Goal: Submit feedback/report problem

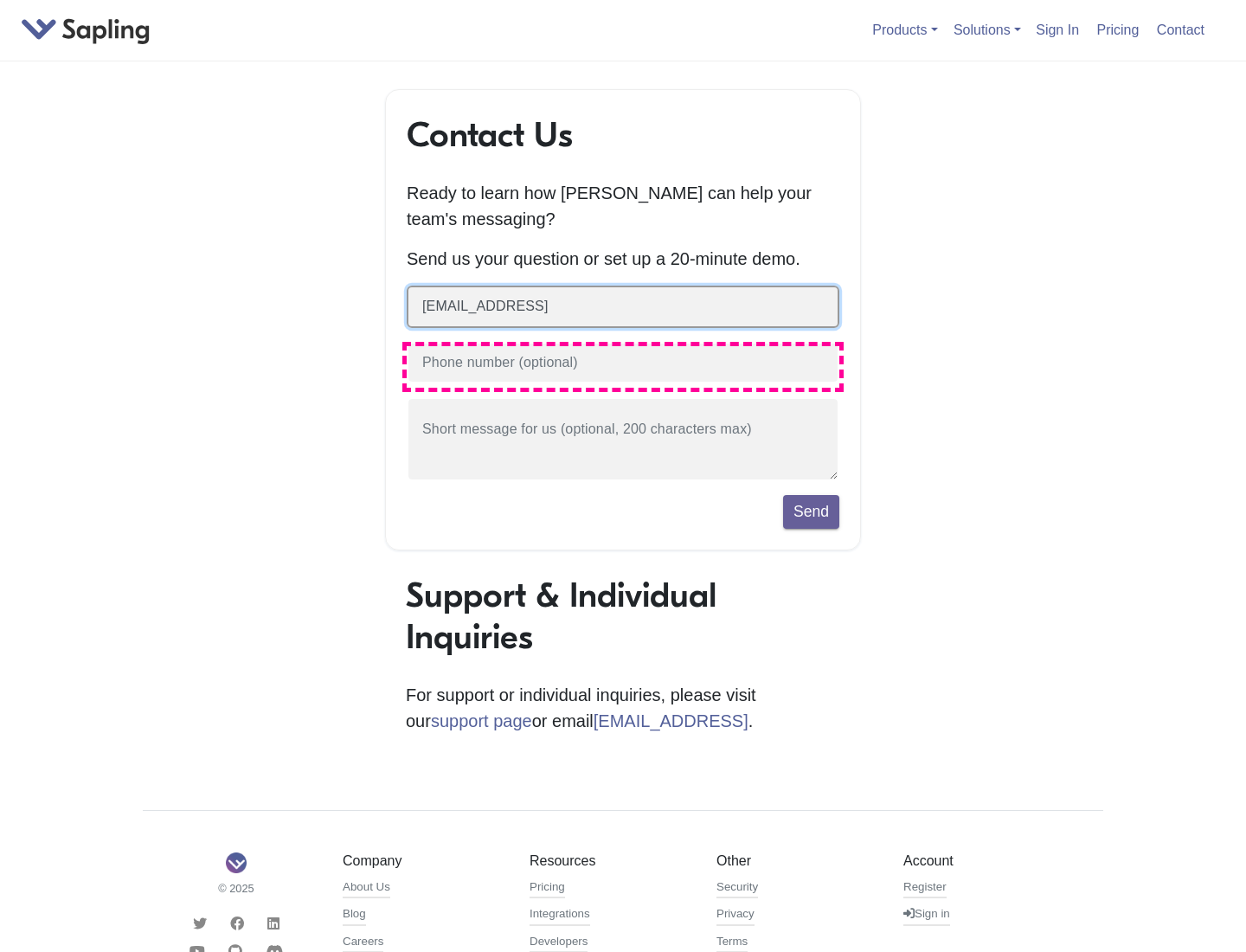
type input "[EMAIL_ADDRESS]"
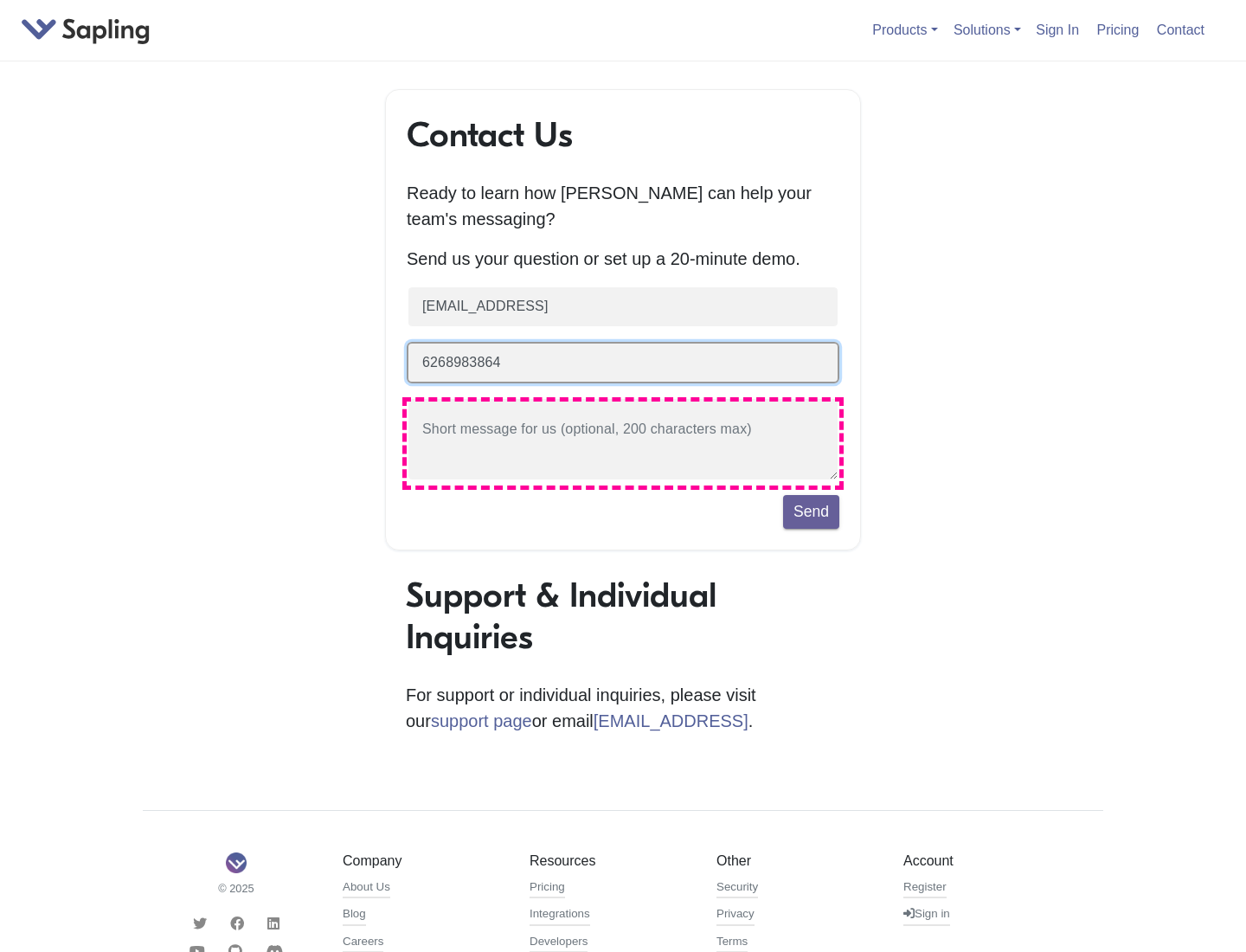
type input "6268983864"
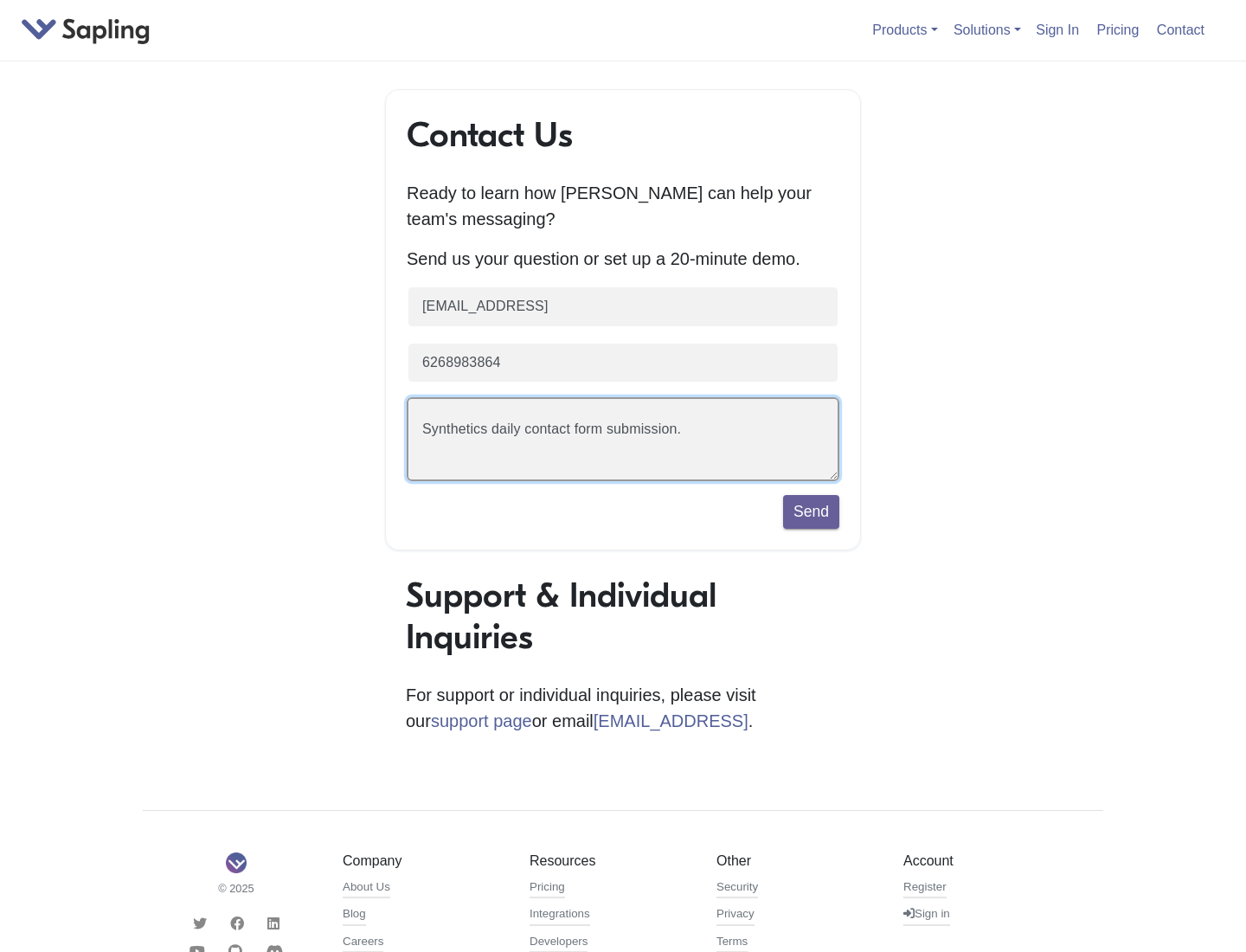
scroll to position [40, 0]
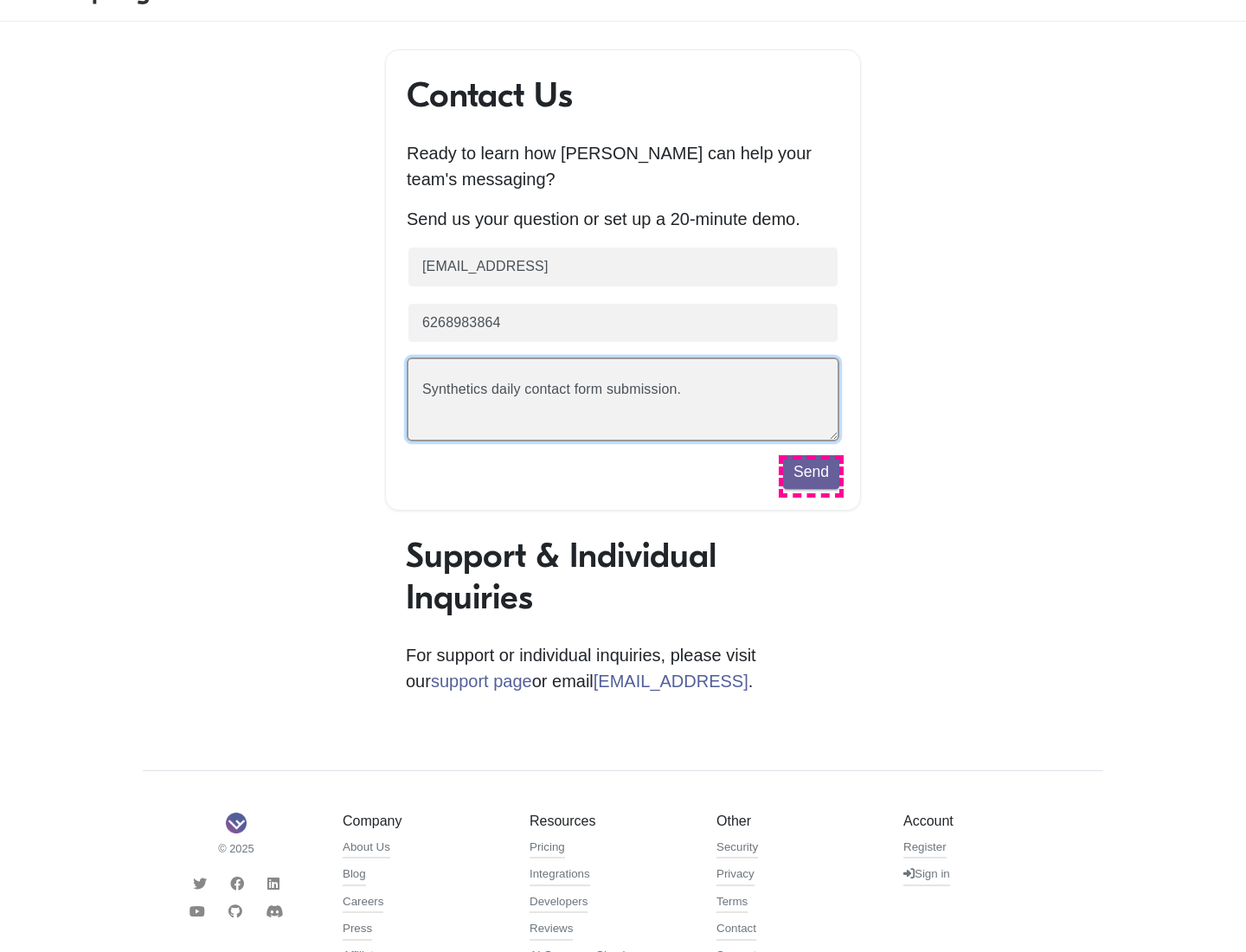
type textarea "Synthetics daily contact form submission."
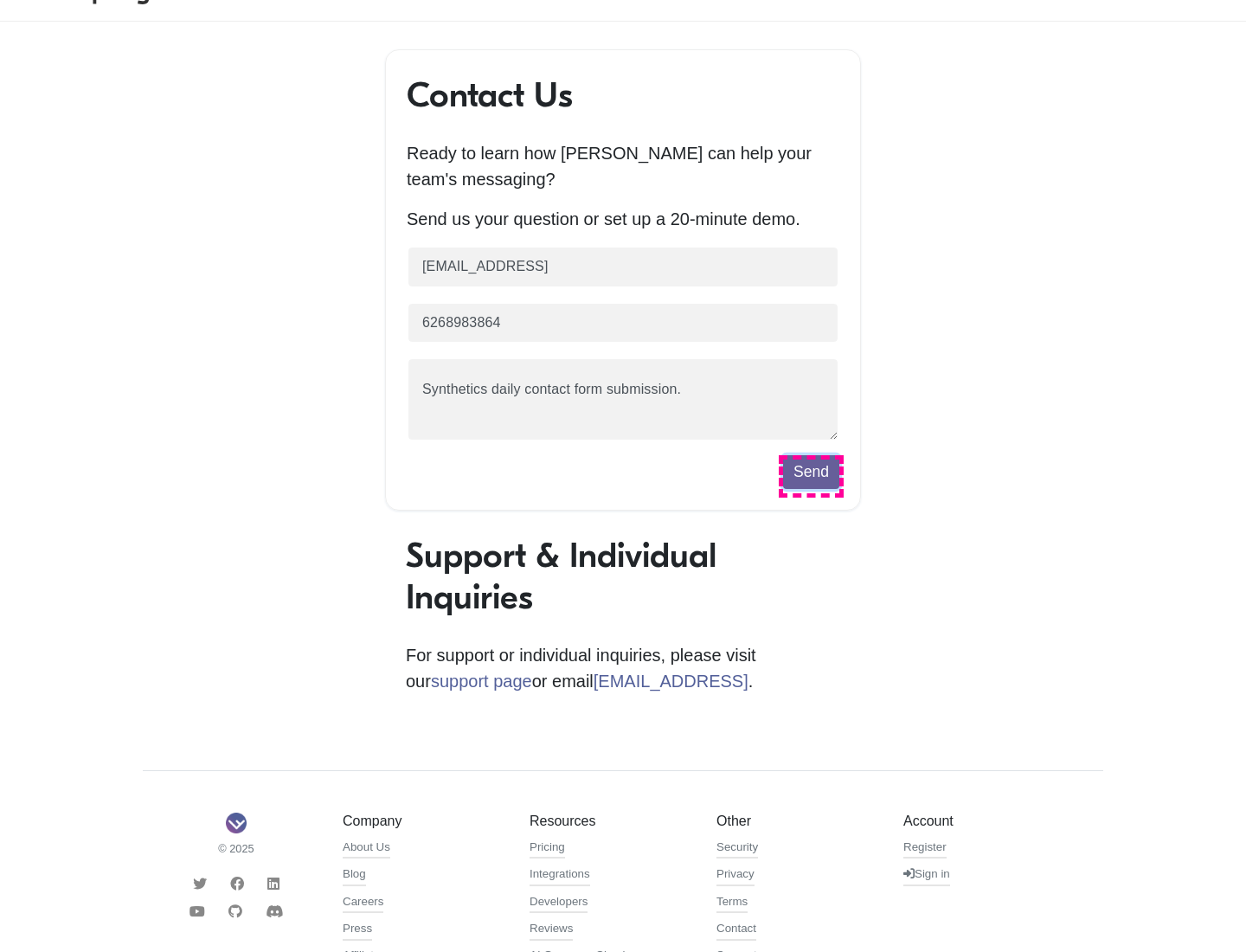
click at [811, 476] on button "Send" at bounding box center [811, 472] width 57 height 33
